Goal: Task Accomplishment & Management: Use online tool/utility

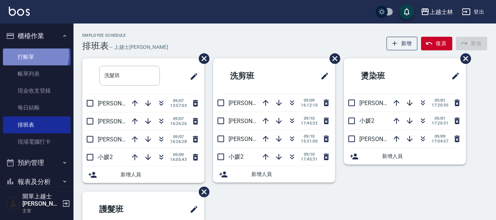
click at [32, 54] on link "打帳單" at bounding box center [37, 56] width 68 height 17
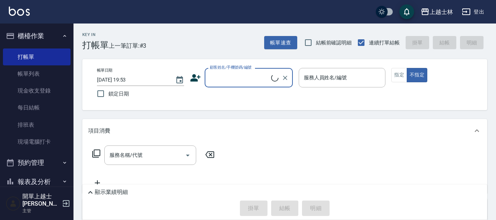
click at [241, 82] on input "顧客姓名/手機號碼/編號" at bounding box center [239, 77] width 63 height 13
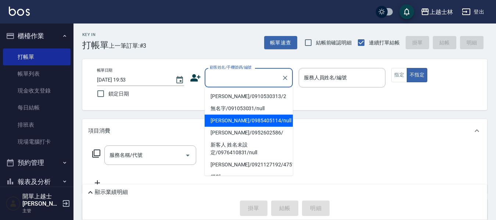
click at [252, 123] on li "妤煊/0985405114/null" at bounding box center [249, 121] width 88 height 12
type input "妤煊/0985405114/null"
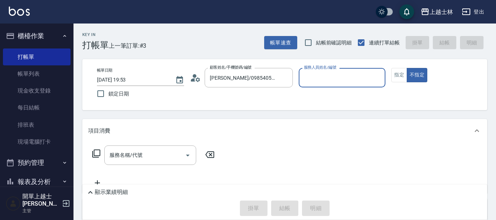
type input "妤煊-8"
click at [151, 158] on input "服務名稱/代號" at bounding box center [145, 155] width 74 height 13
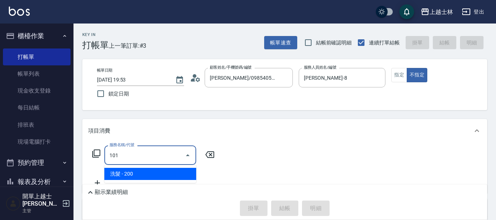
type input "洗髮(101)"
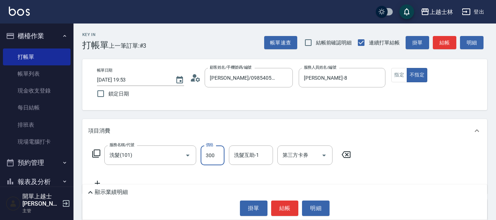
type input "300"
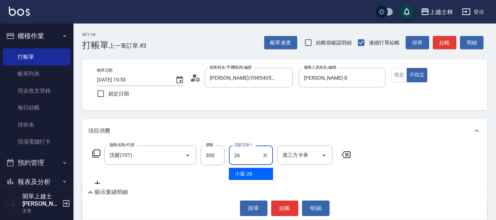
type input "小葉-26"
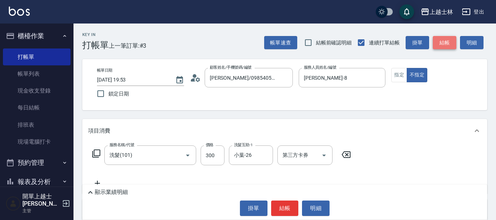
click at [446, 48] on button "結帳" at bounding box center [445, 43] width 24 height 14
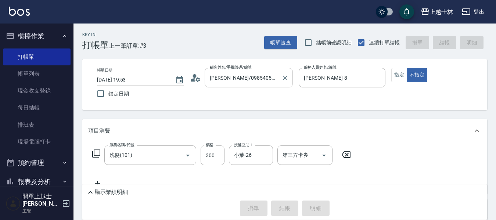
type input "2025/09/10 19:54"
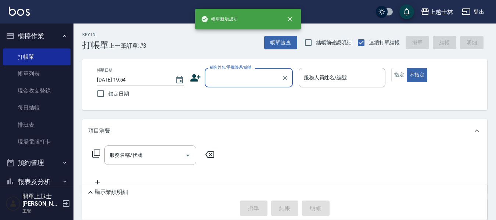
click at [223, 79] on input "顧客姓名/手機號碼/編號" at bounding box center [243, 77] width 71 height 13
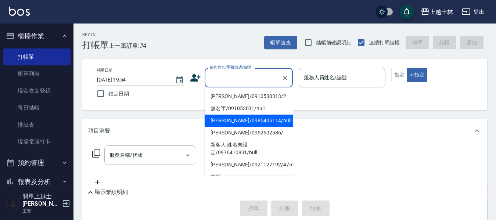
click at [244, 122] on li "妤煊/0985405114/null" at bounding box center [249, 121] width 88 height 12
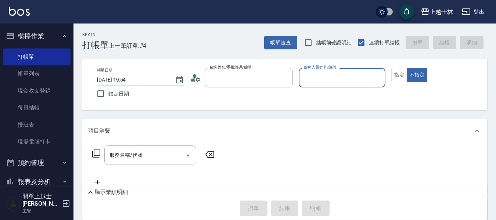
type input "妤煊/0985405114/null"
type input "妤煊-8"
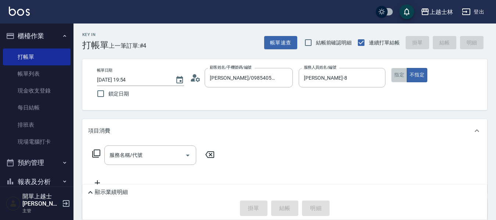
click at [401, 82] on button "指定" at bounding box center [399, 75] width 16 height 14
click at [167, 152] on input "服務名稱/代號" at bounding box center [145, 155] width 74 height 13
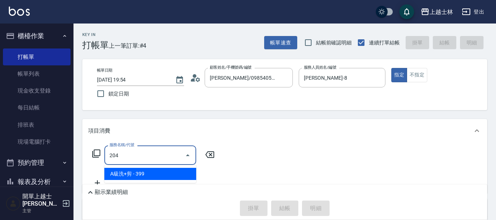
type input "A級洗+剪(204)"
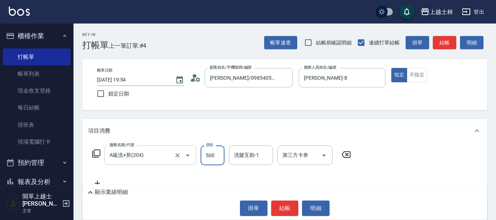
type input "500"
click at [444, 40] on button "結帳" at bounding box center [445, 43] width 24 height 14
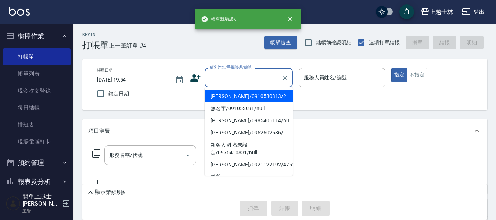
drag, startPoint x: 227, startPoint y: 72, endPoint x: 235, endPoint y: 93, distance: 22.8
click at [226, 72] on input "顧客姓名/手機號碼/編號" at bounding box center [243, 77] width 71 height 13
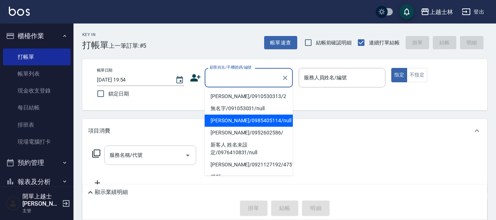
drag, startPoint x: 245, startPoint y: 123, endPoint x: 142, endPoint y: 152, distance: 107.4
click at [245, 123] on li "妤煊/0985405114/null" at bounding box center [249, 121] width 88 height 12
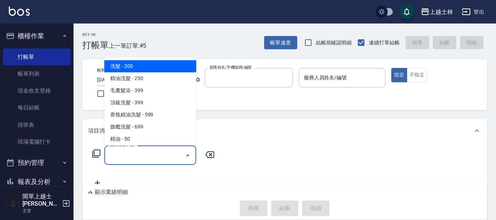
type input "妤煊/0985405114/null"
click at [142, 152] on div "服務名稱/代號 服務名稱/代號" at bounding box center [150, 154] width 92 height 19
type input "妤煊-8"
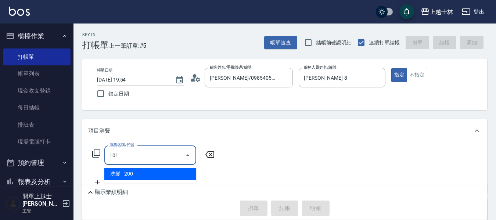
type input "洗髮(101)"
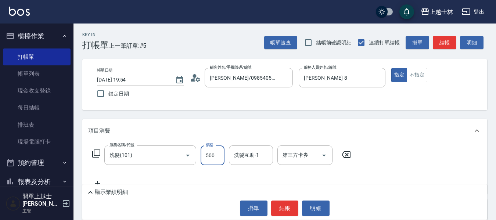
type input "500"
click at [450, 37] on button "結帳" at bounding box center [445, 43] width 24 height 14
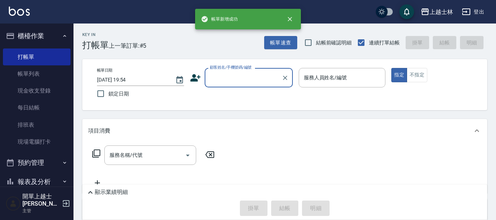
click at [240, 78] on input "顧客姓名/手機號碼/編號" at bounding box center [243, 77] width 71 height 13
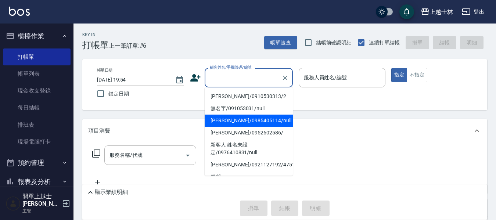
click at [232, 120] on li "妤煊/0985405114/null" at bounding box center [249, 121] width 88 height 12
type input "妤煊/0985405114/null"
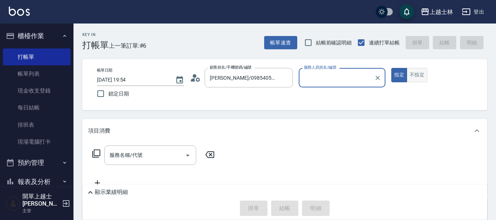
type input "妤煊-8"
click at [415, 76] on button "不指定" at bounding box center [417, 75] width 21 height 14
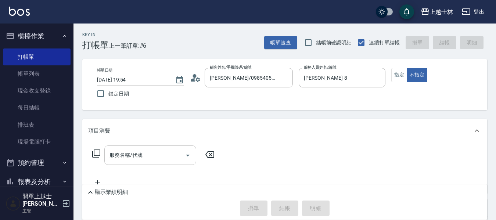
click at [108, 158] on input "服務名稱/代號" at bounding box center [145, 155] width 74 height 13
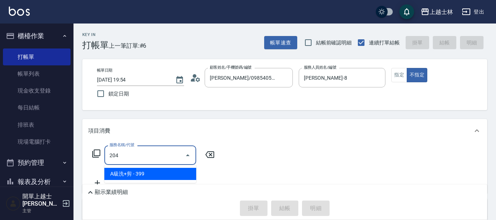
type input "A級洗+剪(204)"
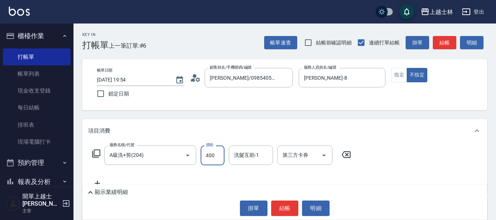
type input "400"
click at [455, 44] on button "結帳" at bounding box center [445, 43] width 24 height 14
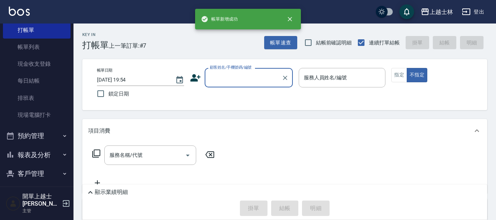
scroll to position [37, 0]
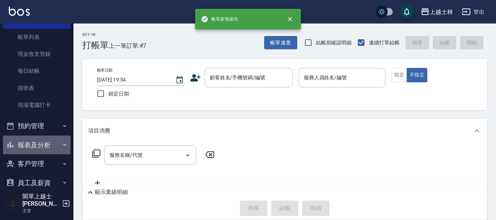
click at [42, 143] on button "報表及分析" at bounding box center [37, 145] width 68 height 19
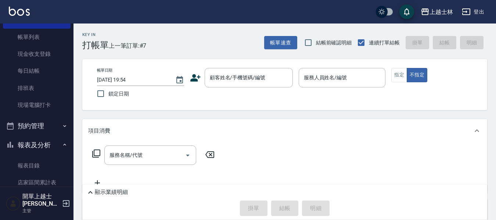
click at [42, 143] on button "報表及分析" at bounding box center [37, 145] width 68 height 19
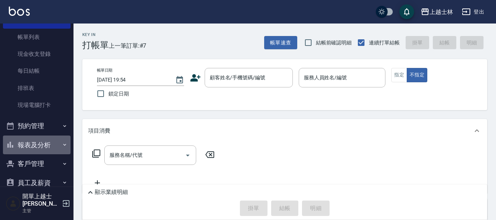
click at [42, 143] on button "報表及分析" at bounding box center [37, 145] width 68 height 19
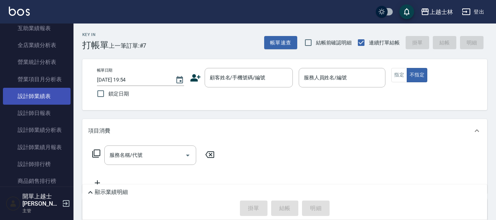
scroll to position [294, 0]
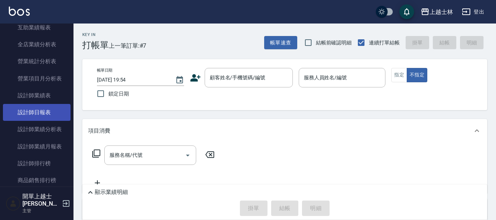
click at [33, 116] on link "設計師日報表" at bounding box center [37, 112] width 68 height 17
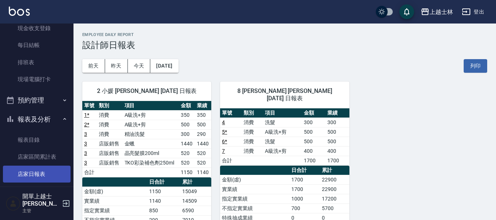
scroll to position [73, 0]
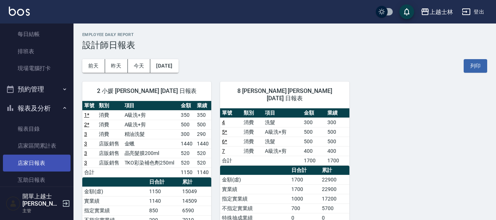
click at [49, 161] on link "店家日報表" at bounding box center [37, 163] width 68 height 17
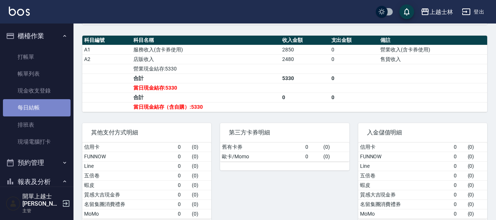
click at [39, 105] on link "每日結帳" at bounding box center [37, 107] width 68 height 17
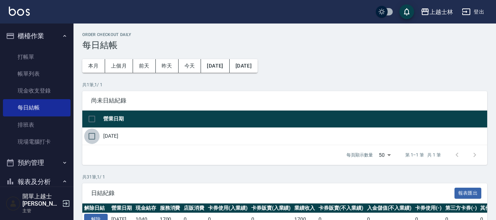
click at [92, 133] on input "checkbox" at bounding box center [91, 136] width 15 height 15
checkbox input "true"
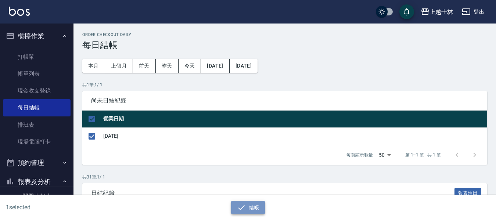
click at [256, 207] on button "結帳" at bounding box center [248, 208] width 34 height 14
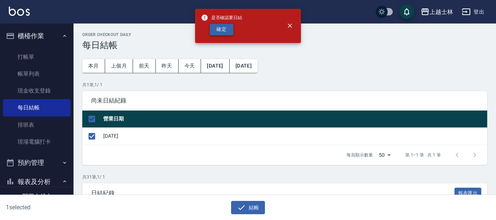
click at [215, 28] on button "確定" at bounding box center [222, 29] width 24 height 11
checkbox input "false"
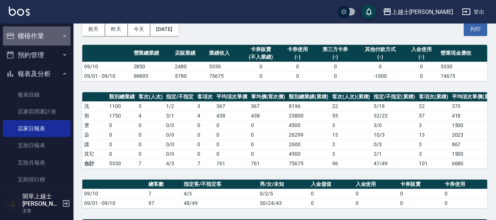
click at [48, 36] on button "櫃檯作業" at bounding box center [37, 35] width 68 height 19
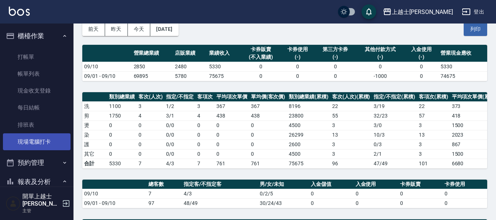
click at [59, 137] on link "現場電腦打卡" at bounding box center [37, 141] width 68 height 17
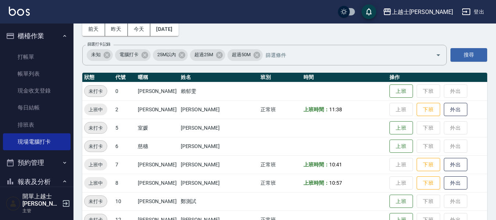
scroll to position [73, 0]
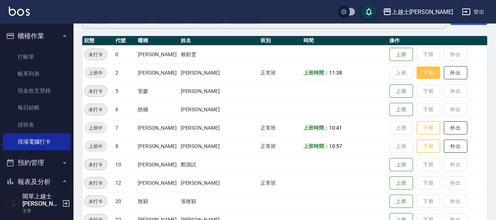
click at [416, 76] on button "下班" at bounding box center [428, 72] width 24 height 13
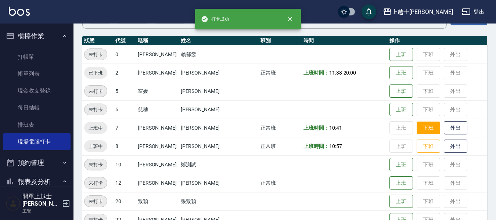
click at [416, 124] on button "下班" at bounding box center [428, 128] width 24 height 13
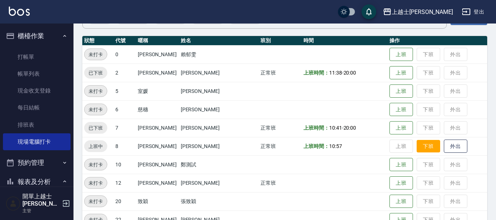
click at [417, 147] on button "下班" at bounding box center [428, 146] width 24 height 13
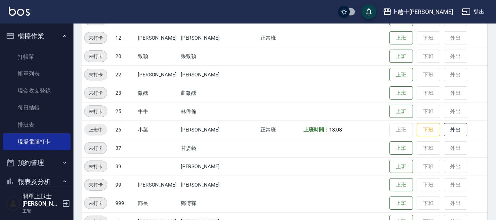
scroll to position [220, 0]
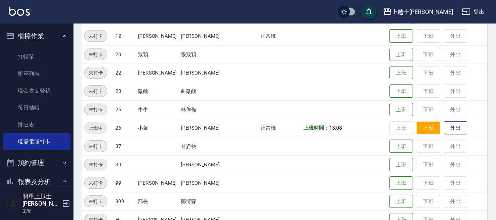
click at [416, 128] on button "下班" at bounding box center [428, 128] width 24 height 13
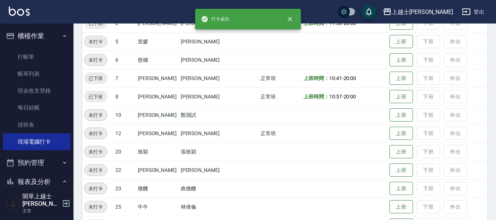
scroll to position [110, 0]
